Goal: Information Seeking & Learning: Learn about a topic

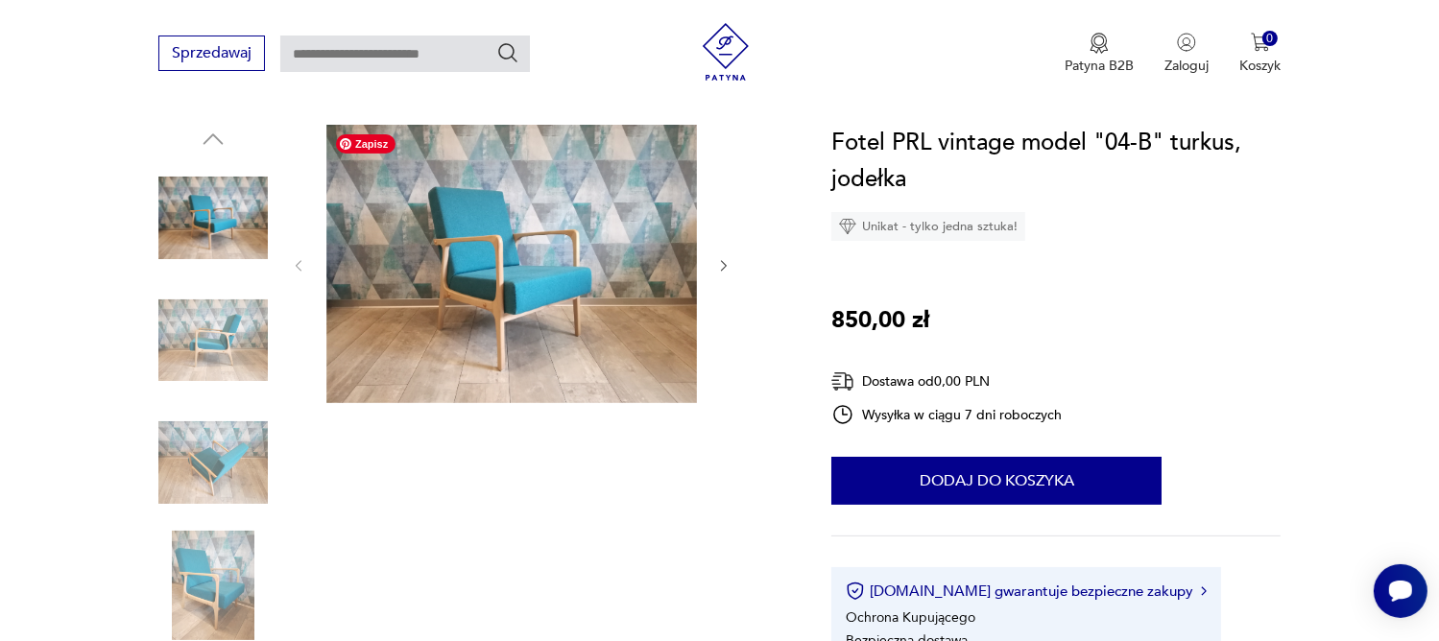
click at [497, 317] on img at bounding box center [511, 264] width 370 height 278
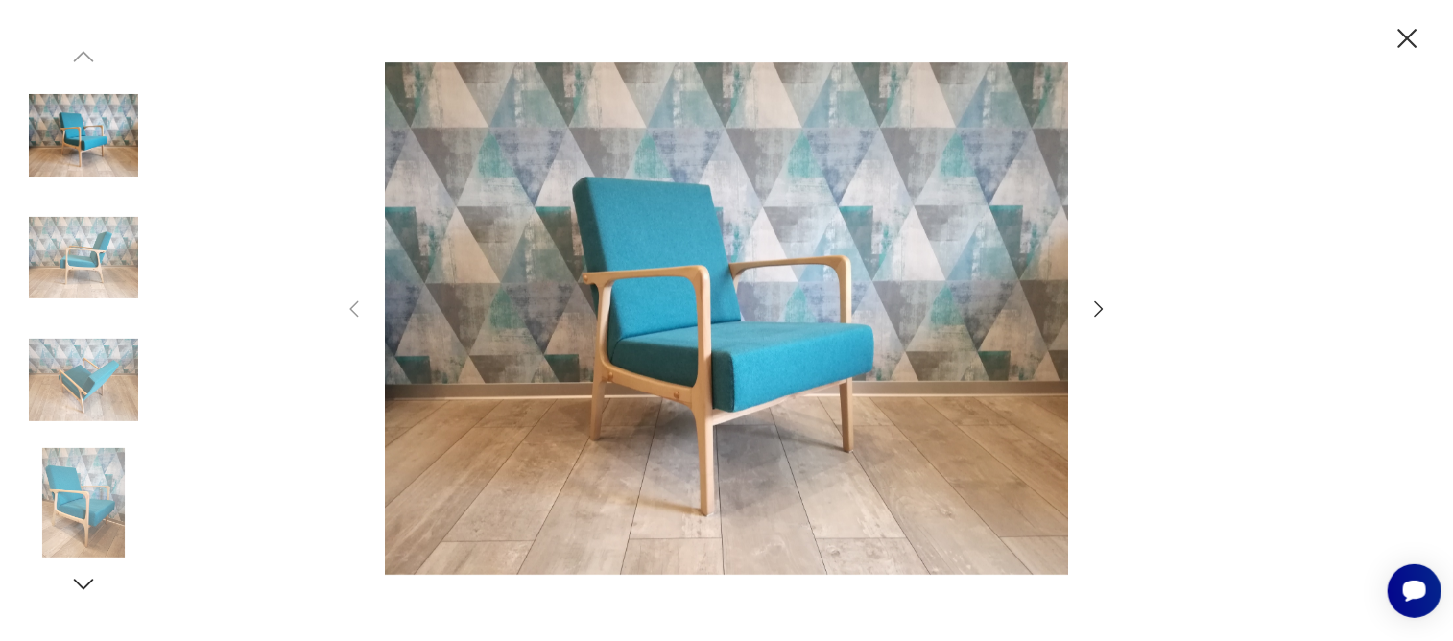
click at [1098, 303] on icon "button" at bounding box center [1098, 309] width 23 height 23
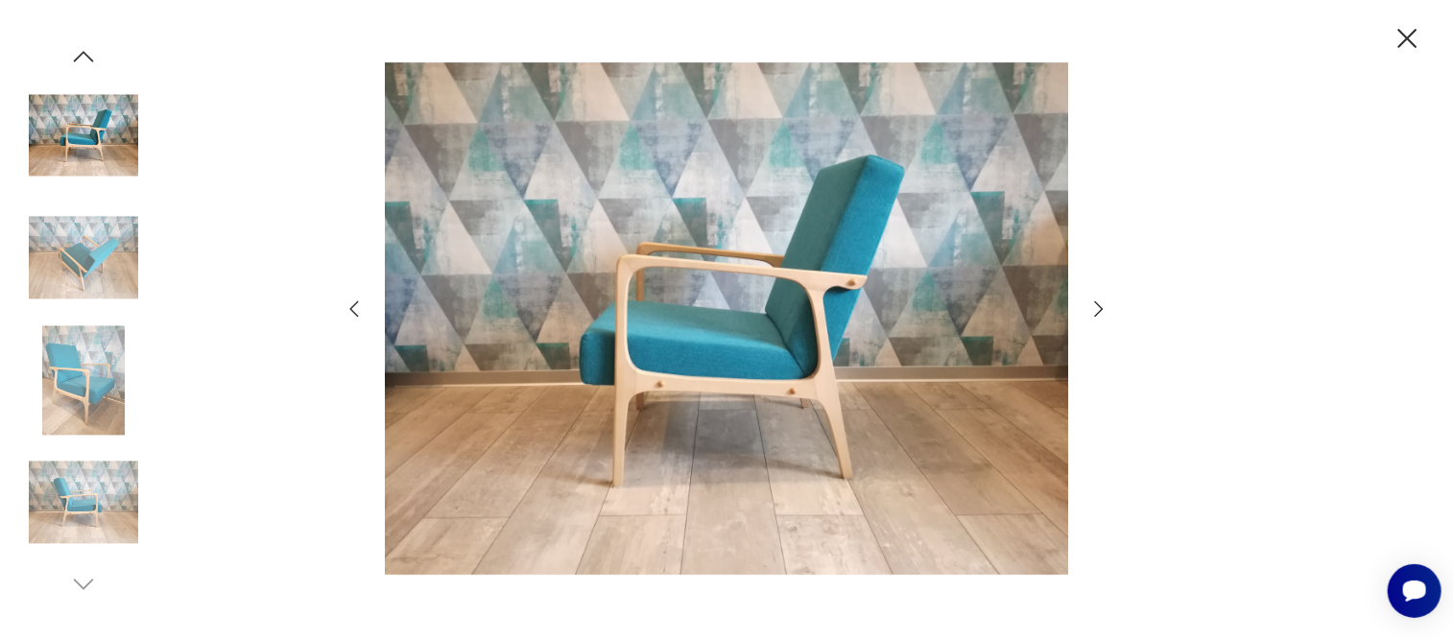
click at [1098, 303] on icon "button" at bounding box center [1098, 309] width 23 height 23
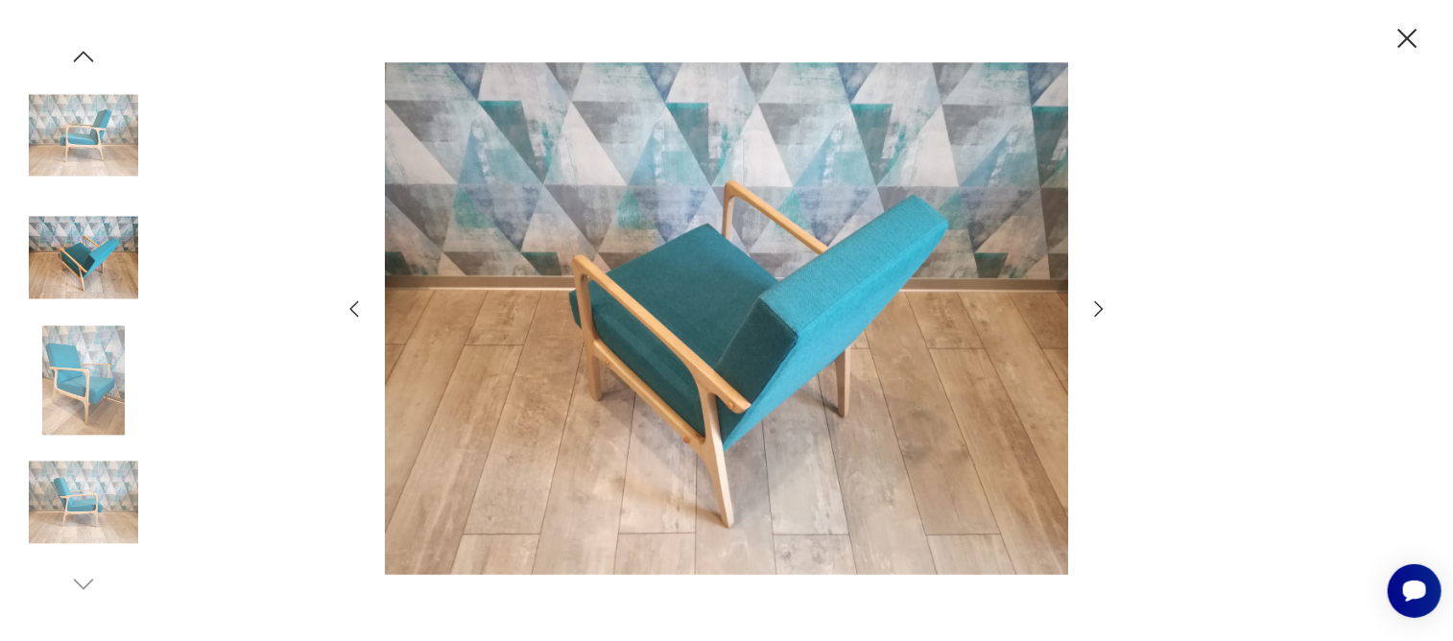
click at [1098, 303] on icon "button" at bounding box center [1098, 309] width 23 height 23
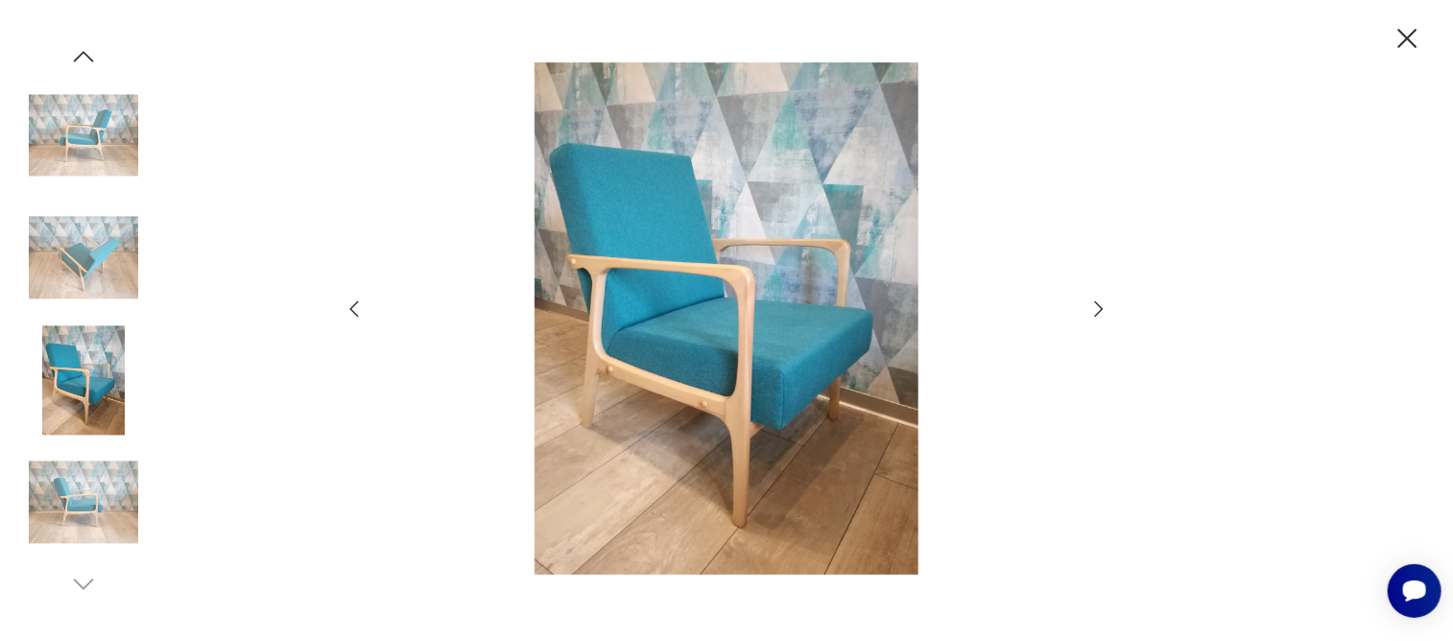
click at [1098, 303] on icon "button" at bounding box center [1098, 309] width 23 height 23
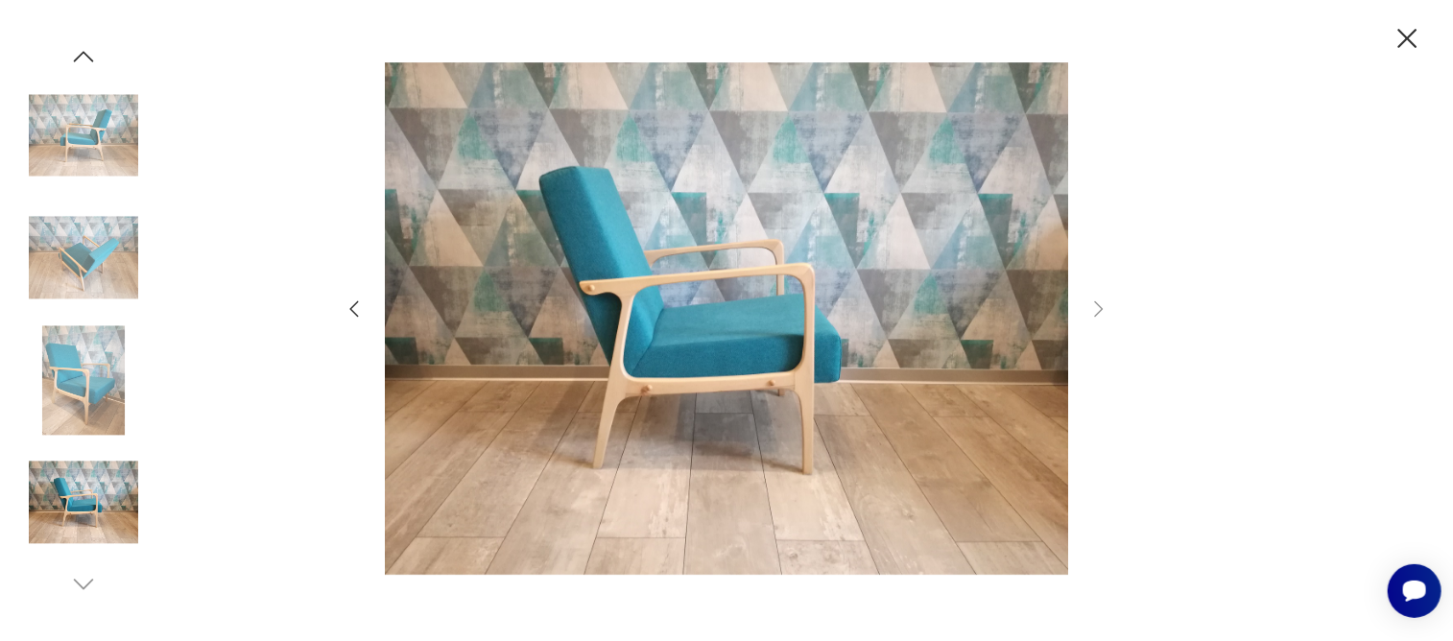
click at [1407, 37] on icon "button" at bounding box center [1407, 38] width 19 height 19
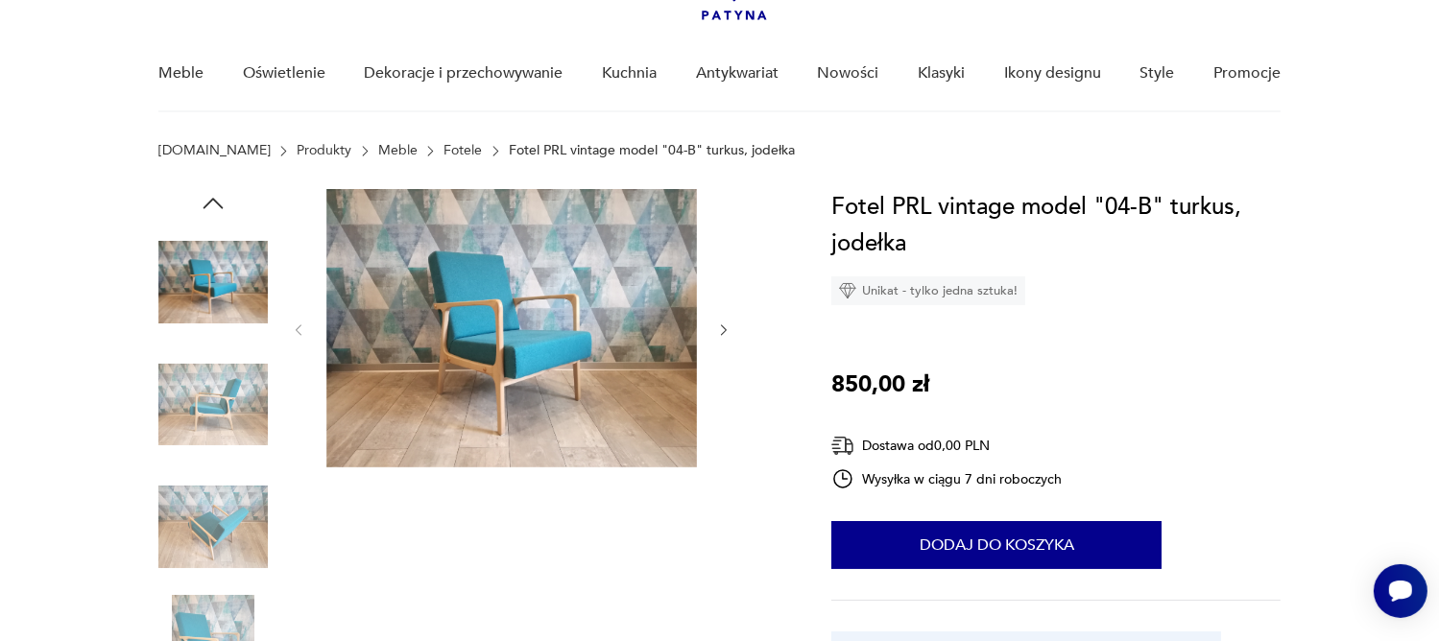
scroll to position [96, 0]
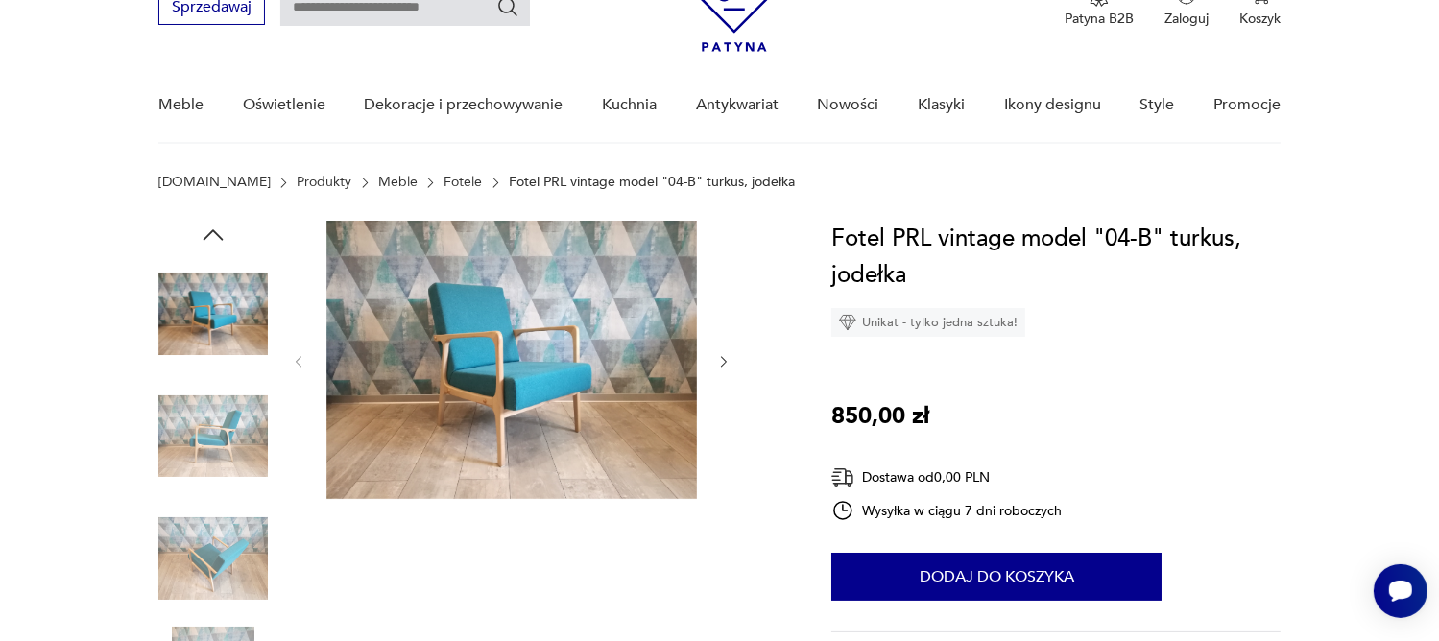
click at [724, 360] on icon "button" at bounding box center [724, 362] width 16 height 16
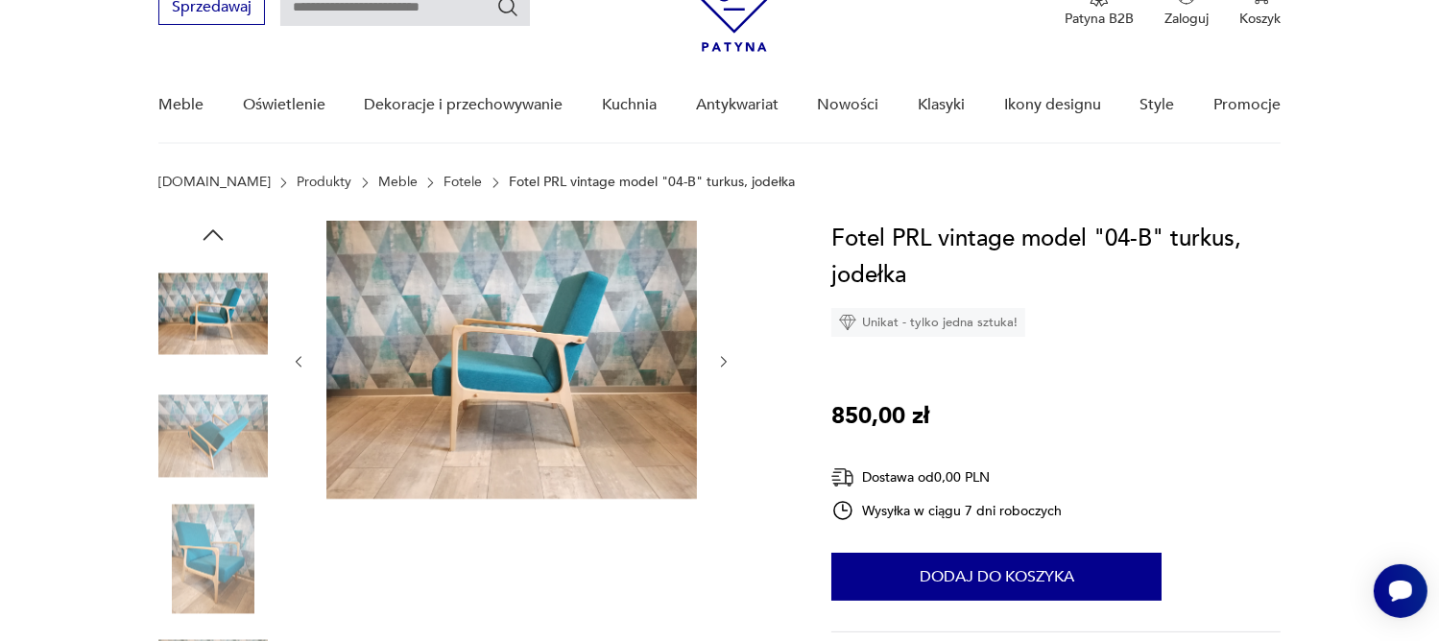
click at [724, 360] on icon "button" at bounding box center [724, 362] width 16 height 16
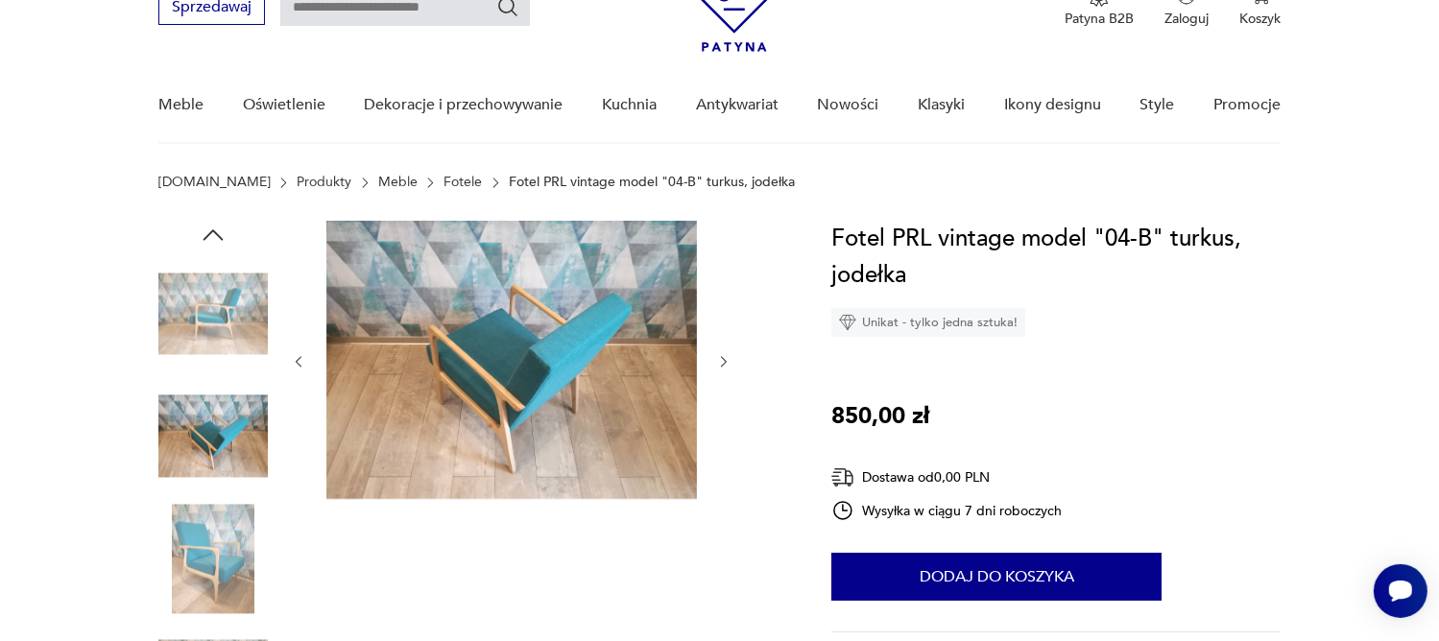
click at [724, 360] on icon "button" at bounding box center [724, 362] width 16 height 16
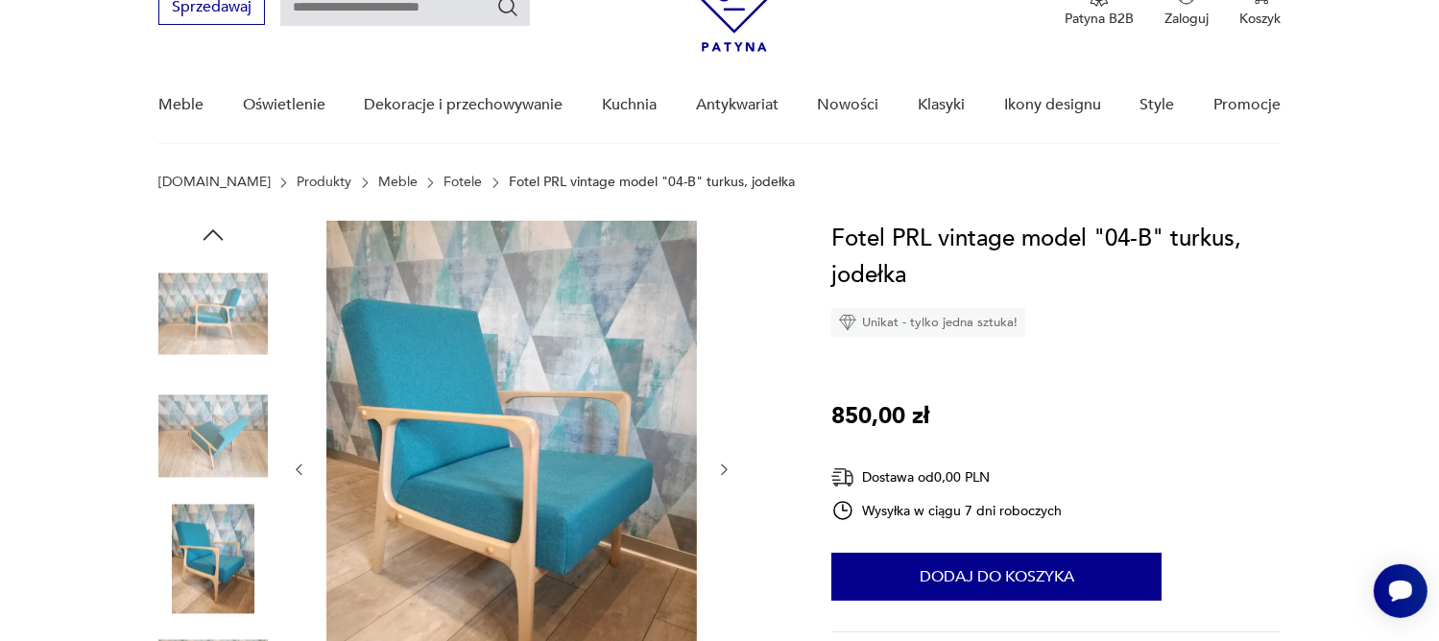
click at [724, 360] on div at bounding box center [511, 470] width 441 height 498
click at [298, 464] on icon "button" at bounding box center [299, 470] width 16 height 16
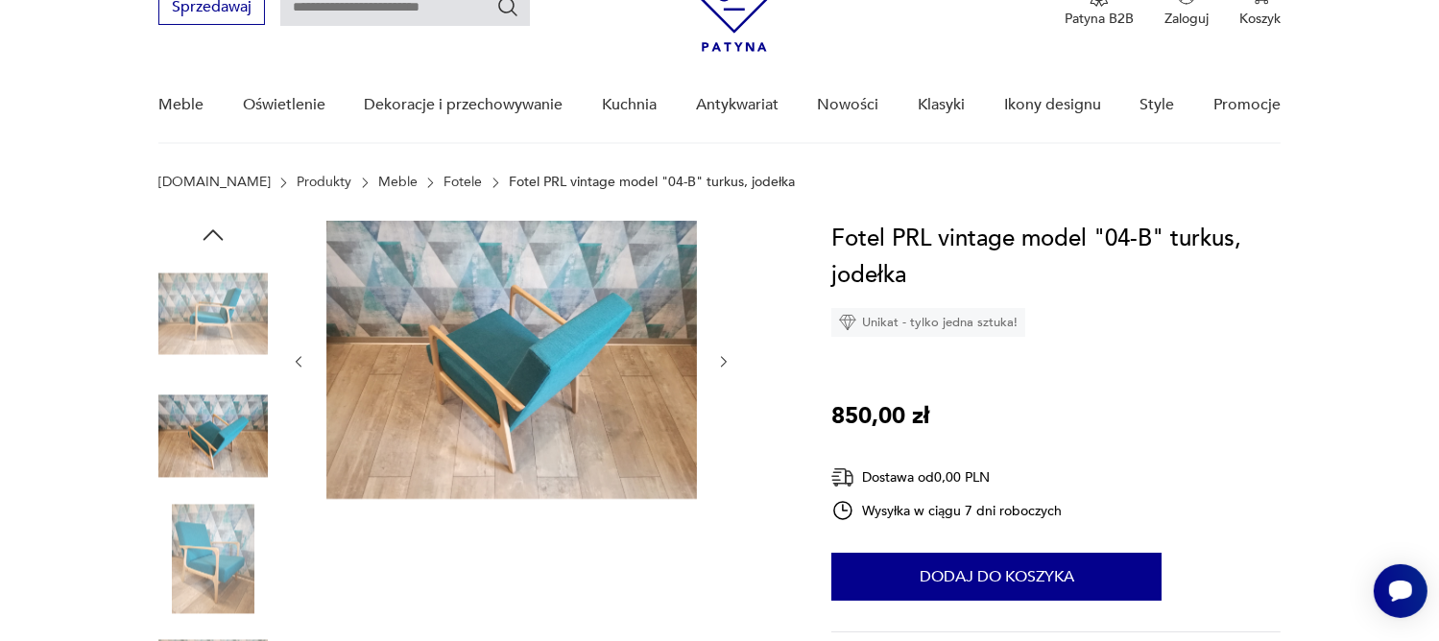
click at [297, 362] on icon "button" at bounding box center [299, 362] width 6 height 12
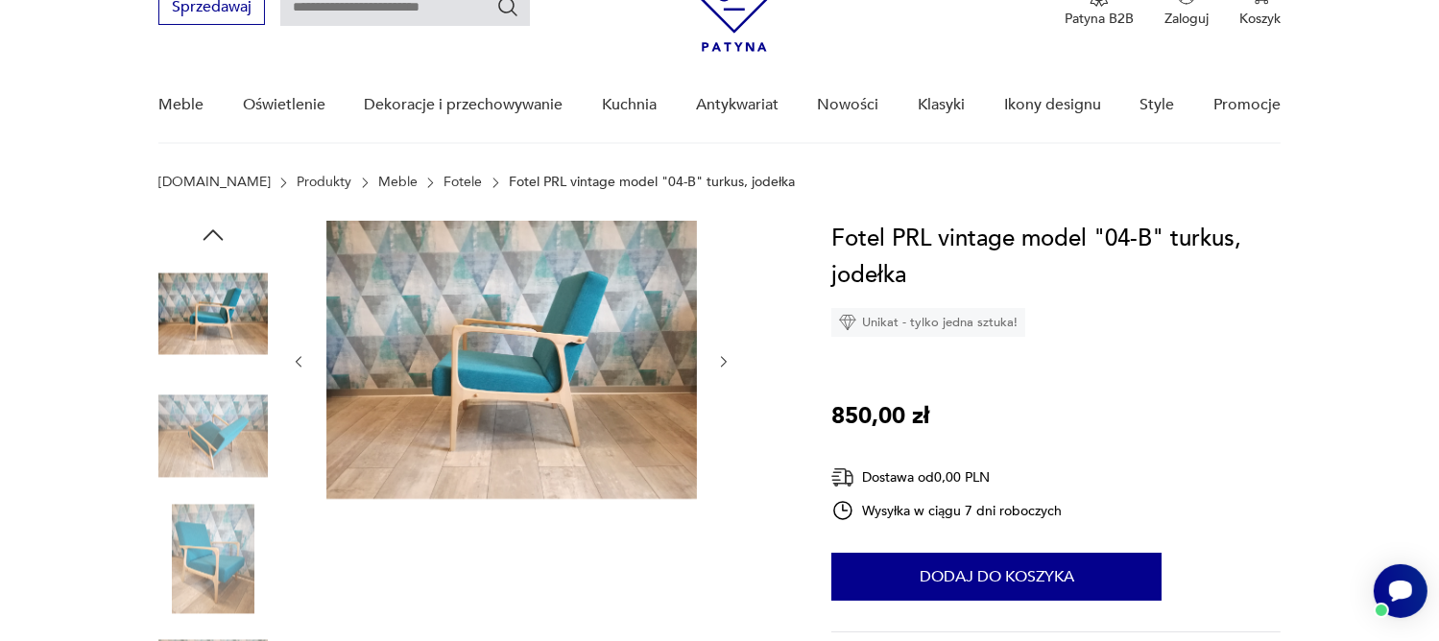
click at [297, 362] on icon "button" at bounding box center [299, 362] width 6 height 12
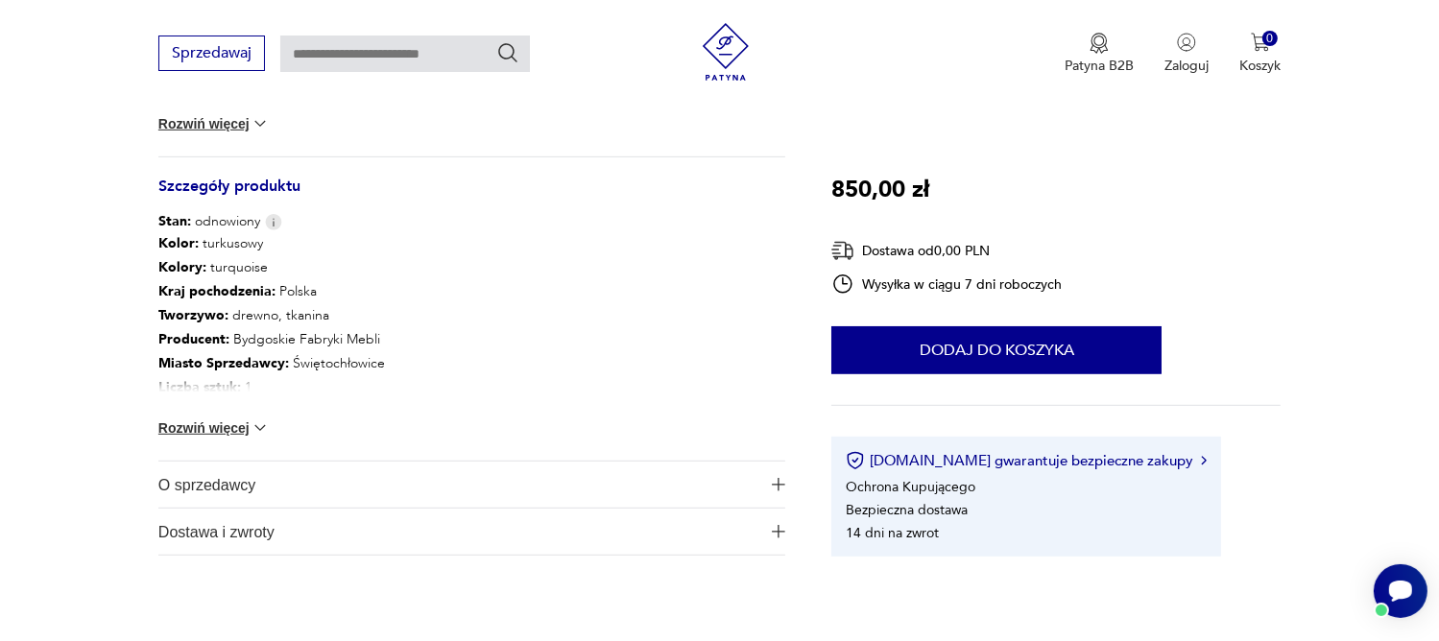
scroll to position [960, 0]
click at [261, 425] on img at bounding box center [259, 426] width 19 height 19
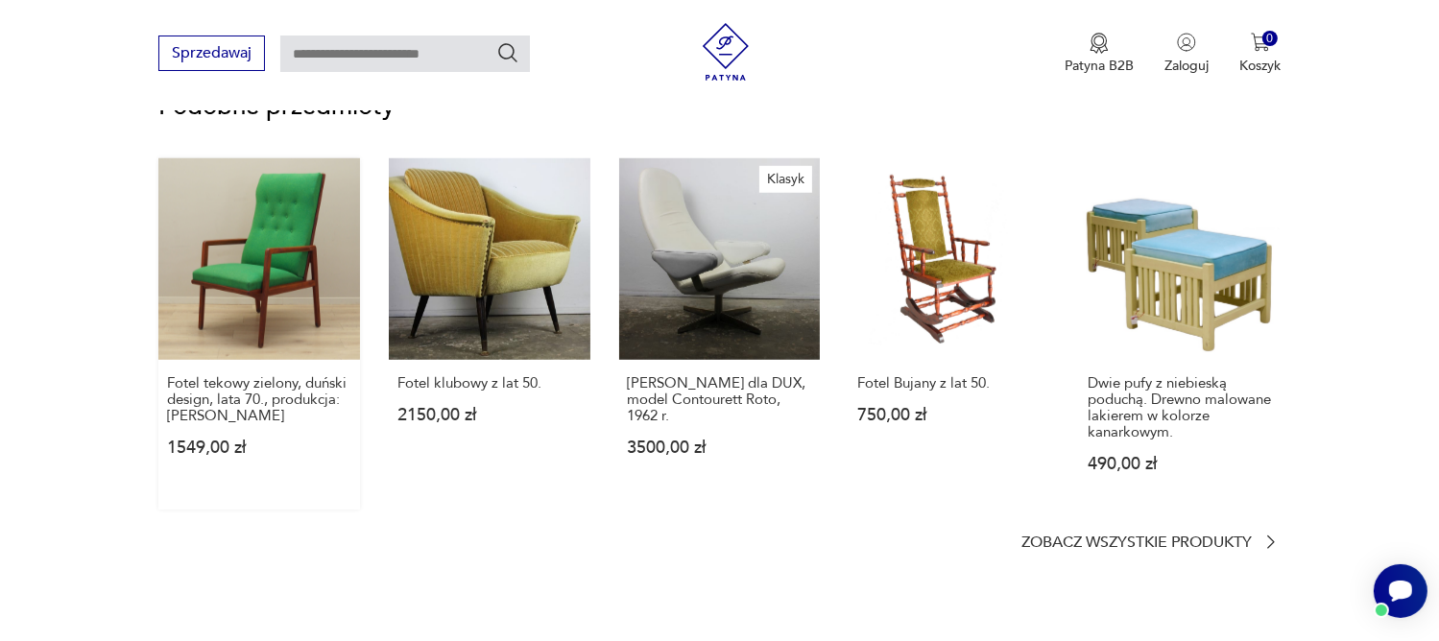
scroll to position [1823, 0]
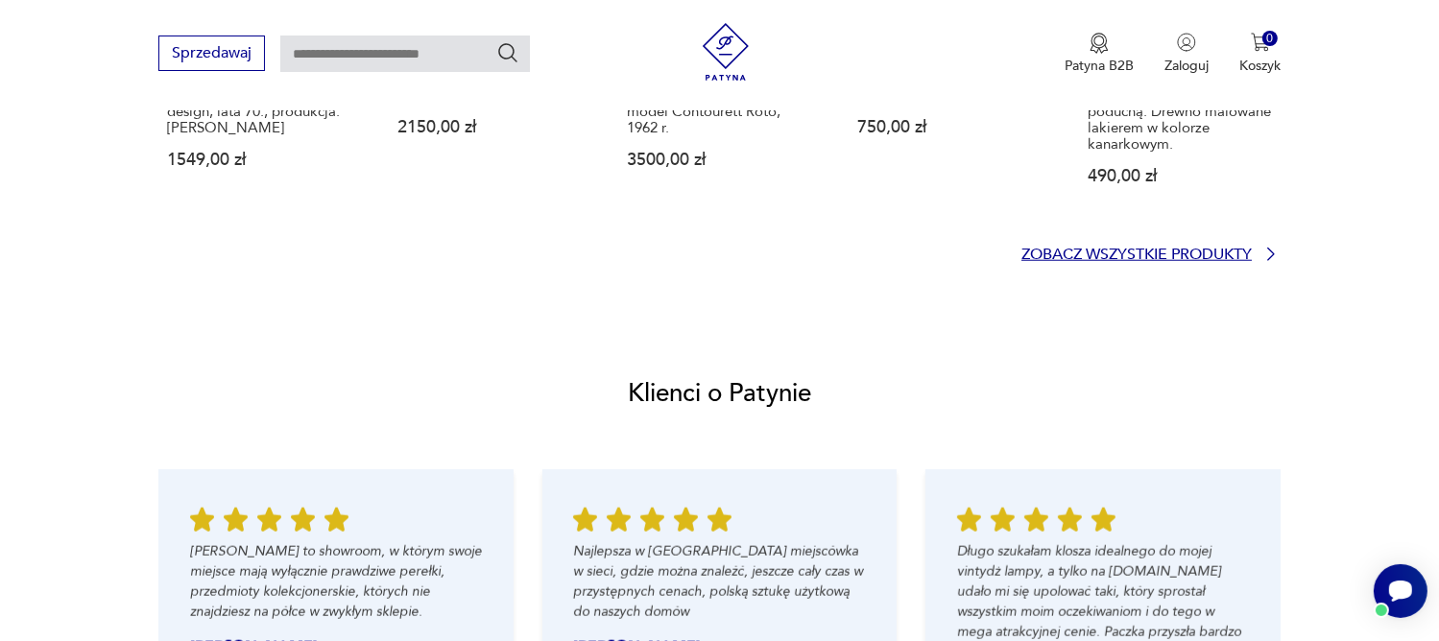
click at [1125, 249] on p "Zobacz wszystkie produkty" at bounding box center [1136, 255] width 230 height 12
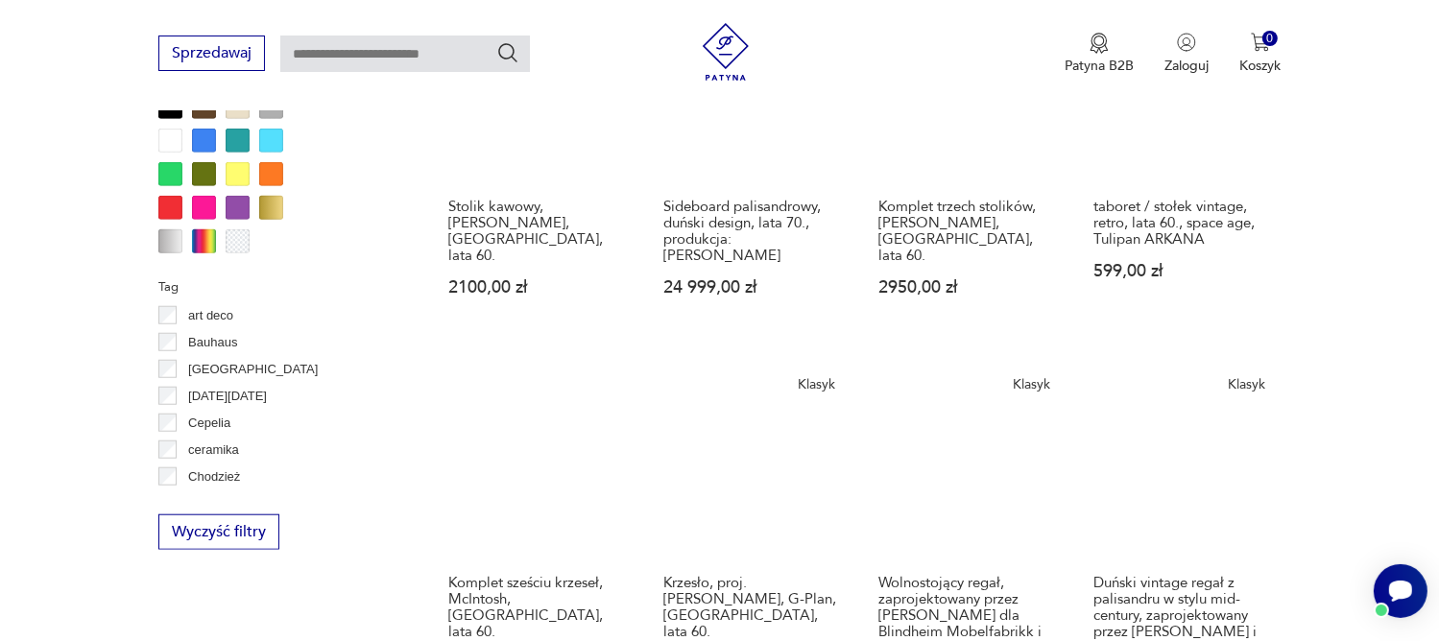
scroll to position [1659, 0]
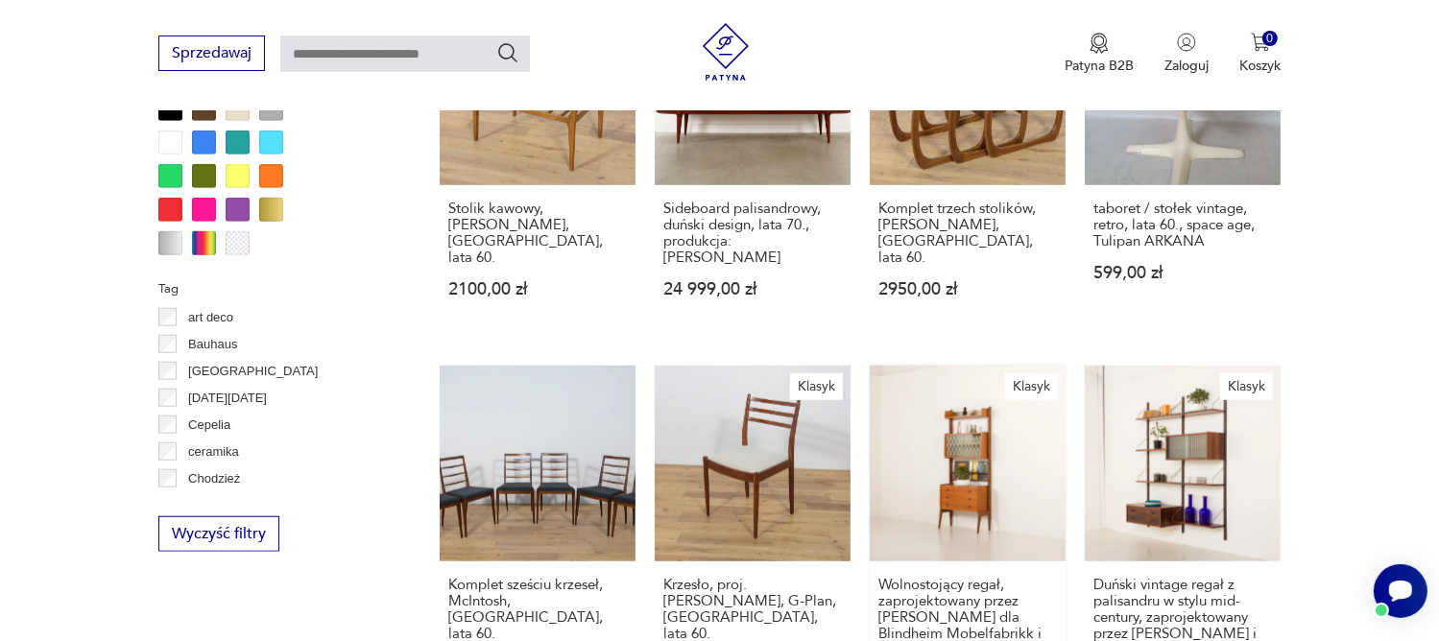
click at [964, 448] on link "Klasyk Wolnostojący regał, zaprojektowany przez [PERSON_NAME] dla Blindheim Mob…" at bounding box center [967, 571] width 196 height 411
